Goal: Information Seeking & Learning: Learn about a topic

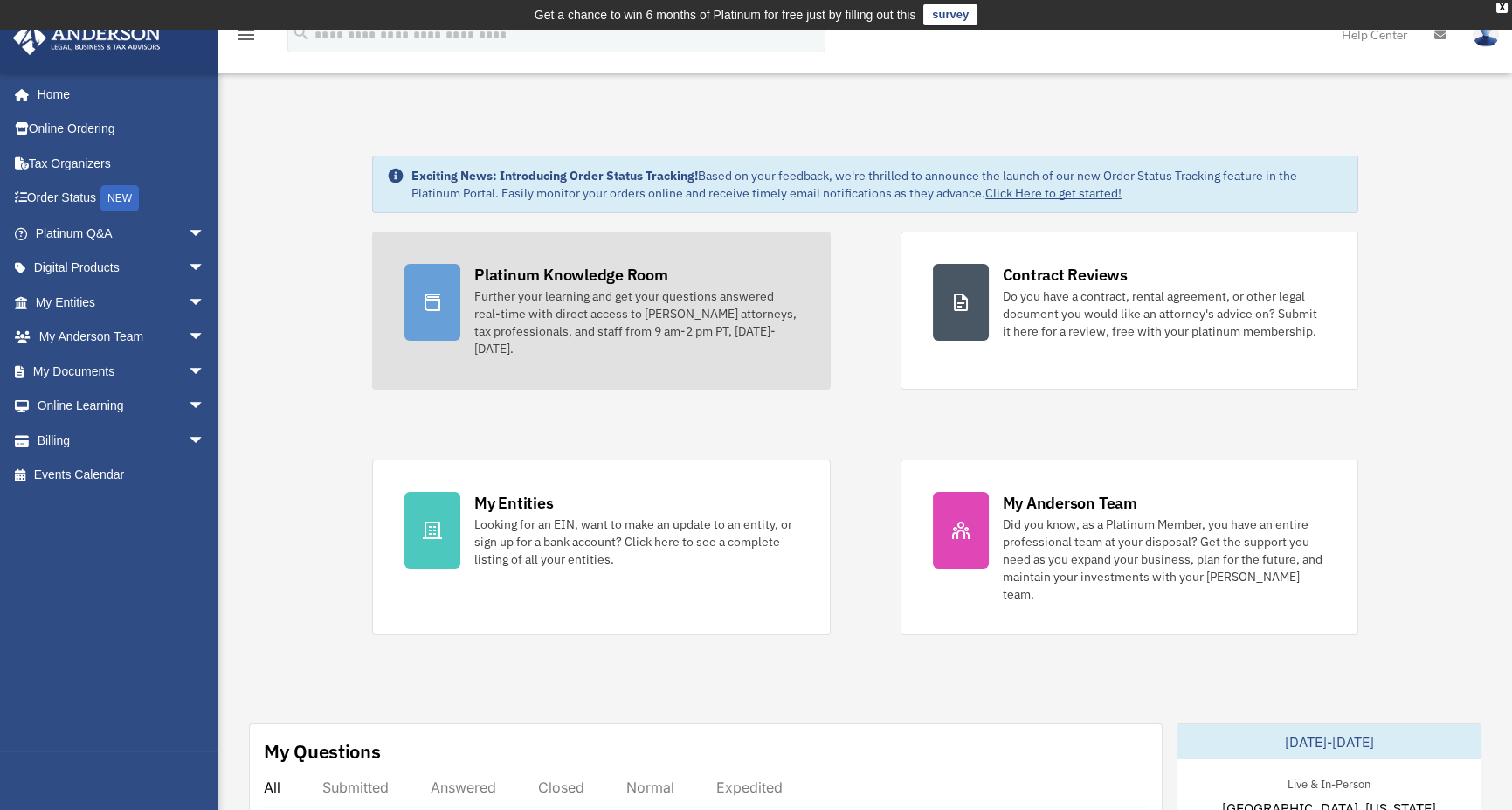
click at [496, 310] on div "Further your learning and get your questions answered real-time with direct acc…" at bounding box center [636, 322] width 323 height 70
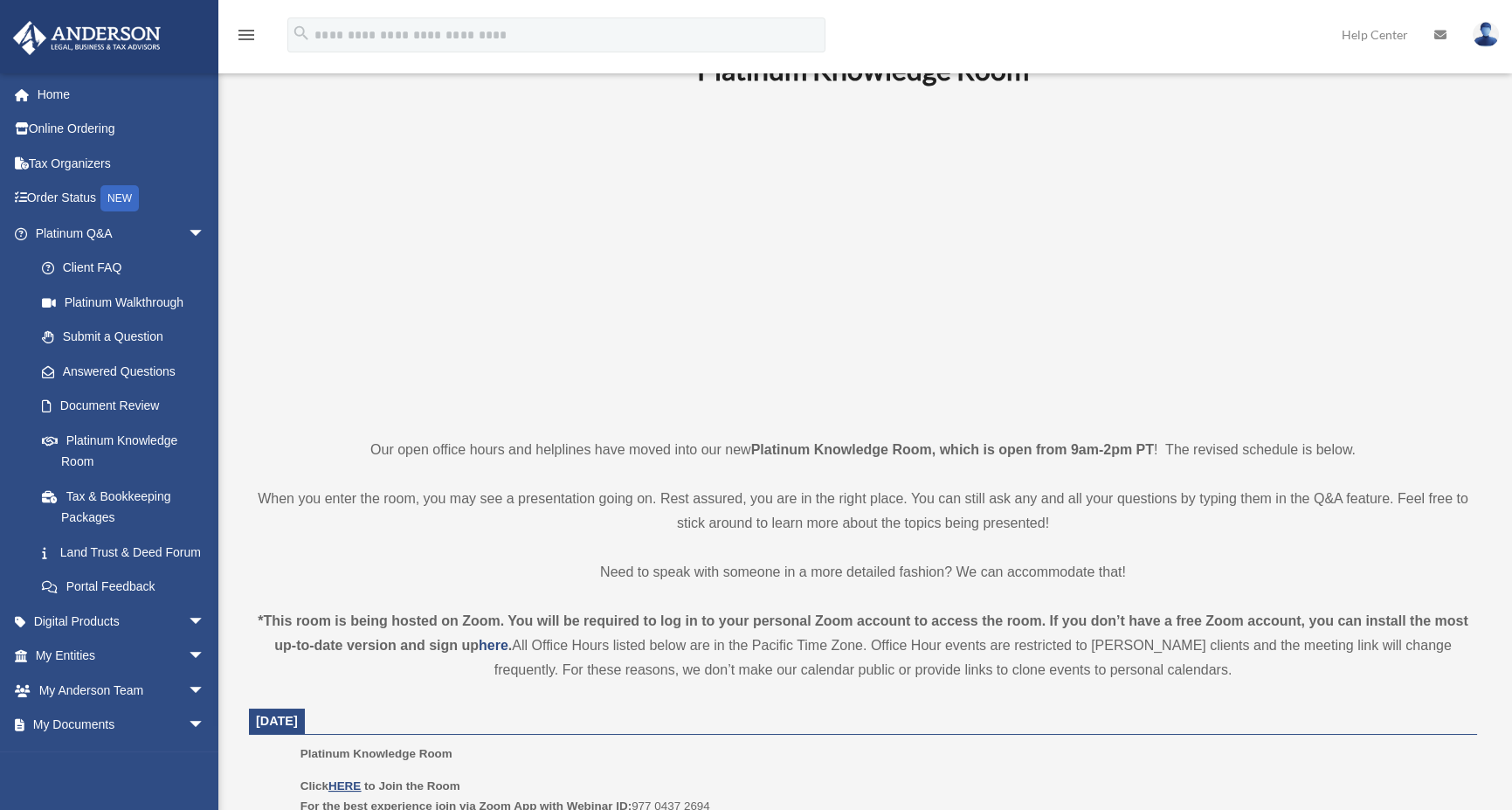
scroll to position [349, 0]
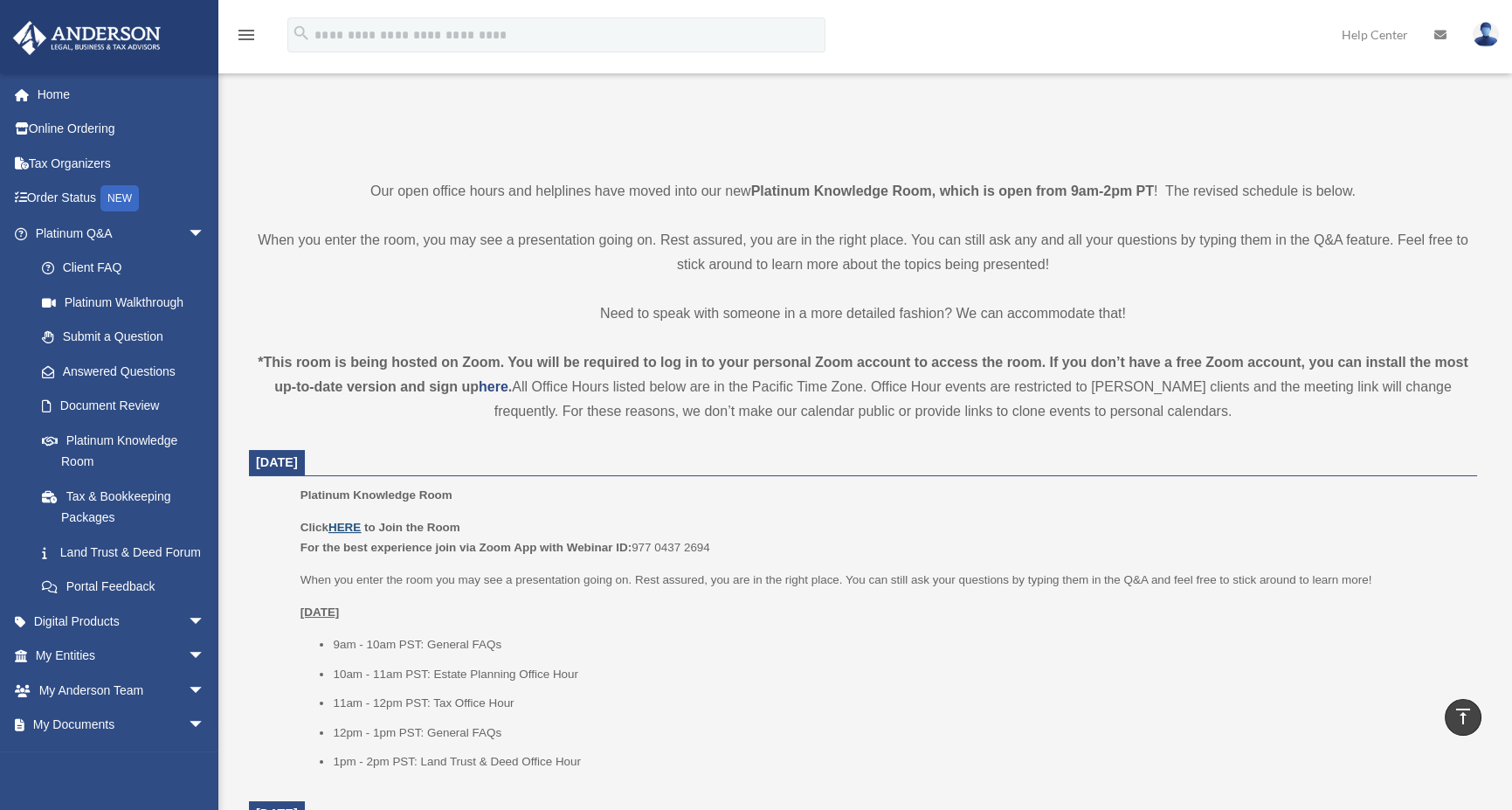
click at [352, 520] on u "HERE" at bounding box center [344, 526] width 33 height 13
